Goal: Information Seeking & Learning: Learn about a topic

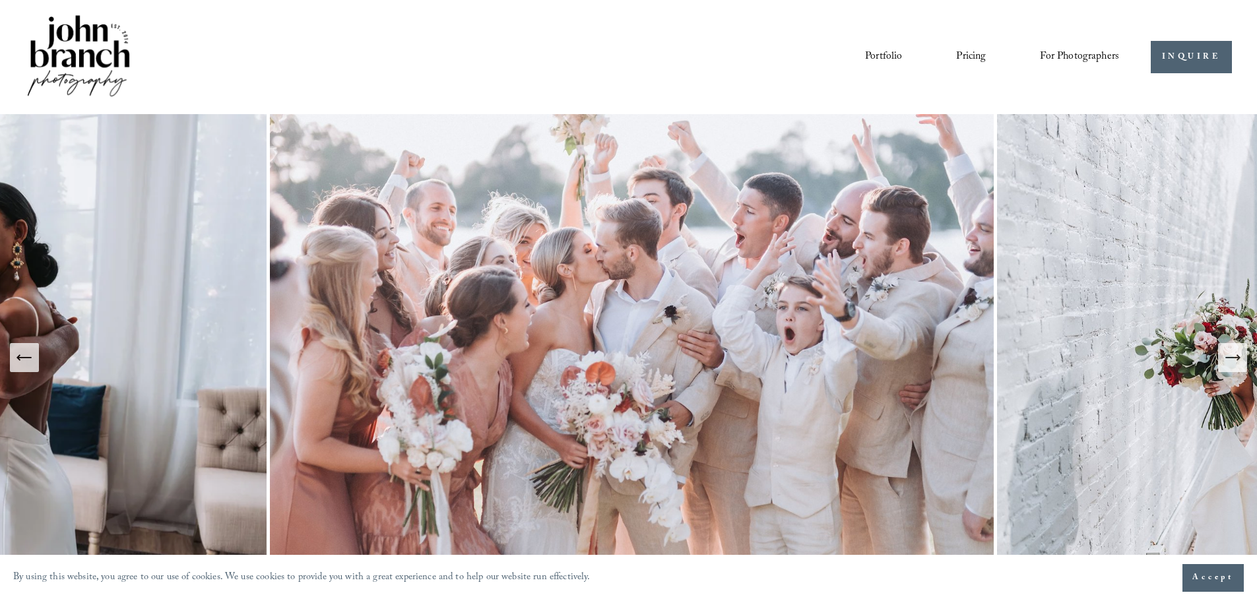
click at [973, 54] on link "Pricing" at bounding box center [971, 57] width 30 height 22
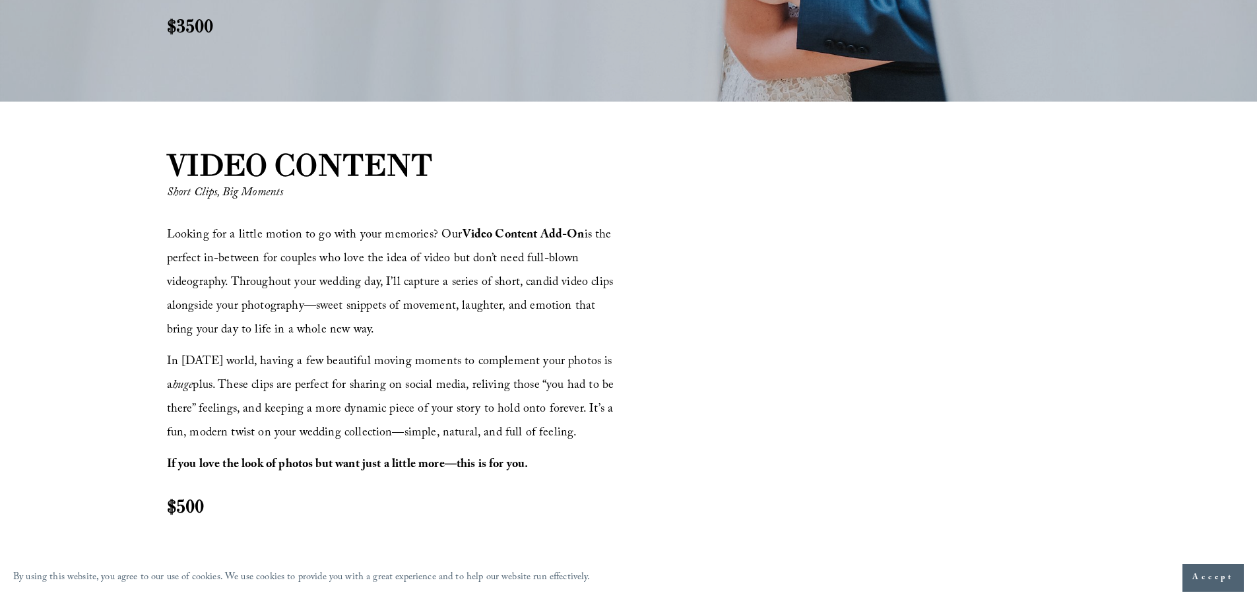
scroll to position [1429, 0]
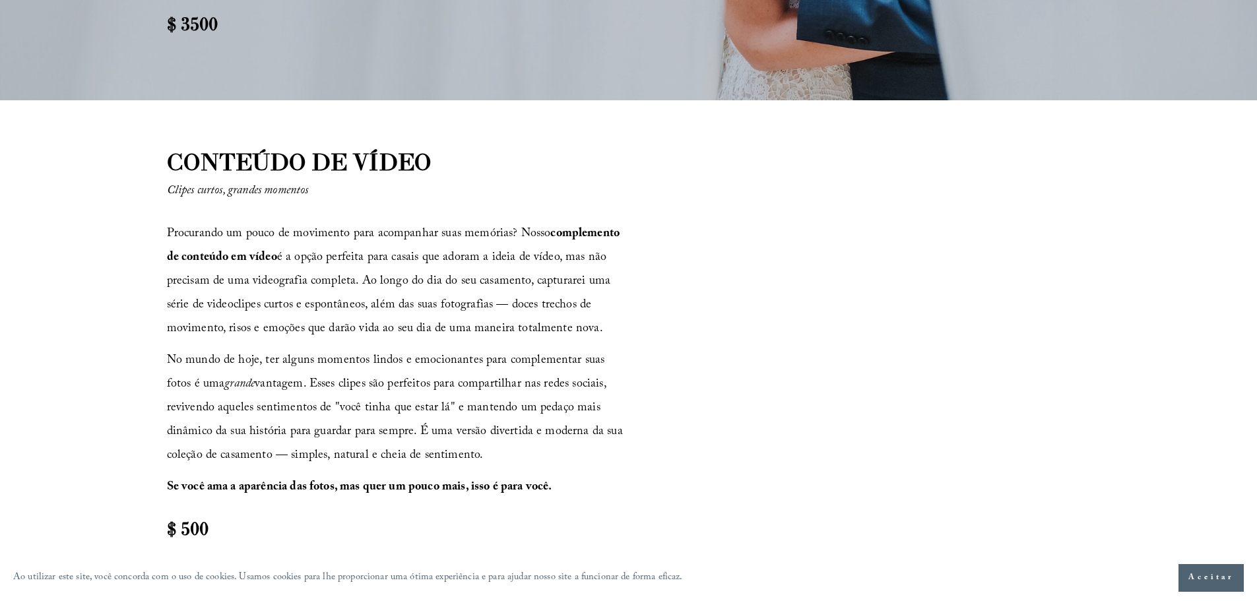
click at [571, 457] on p "No mundo de hoje, ter alguns momentos lindos e emocionantes para complementar s…" at bounding box center [396, 409] width 458 height 119
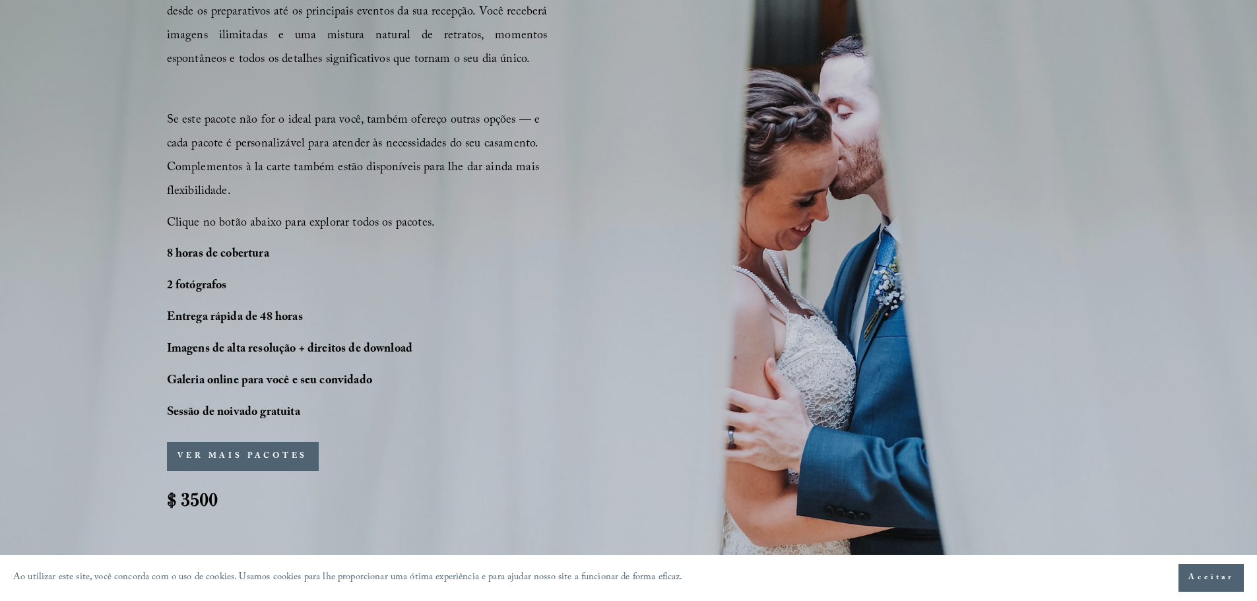
scroll to position [924, 0]
